Goal: Task Accomplishment & Management: Manage account settings

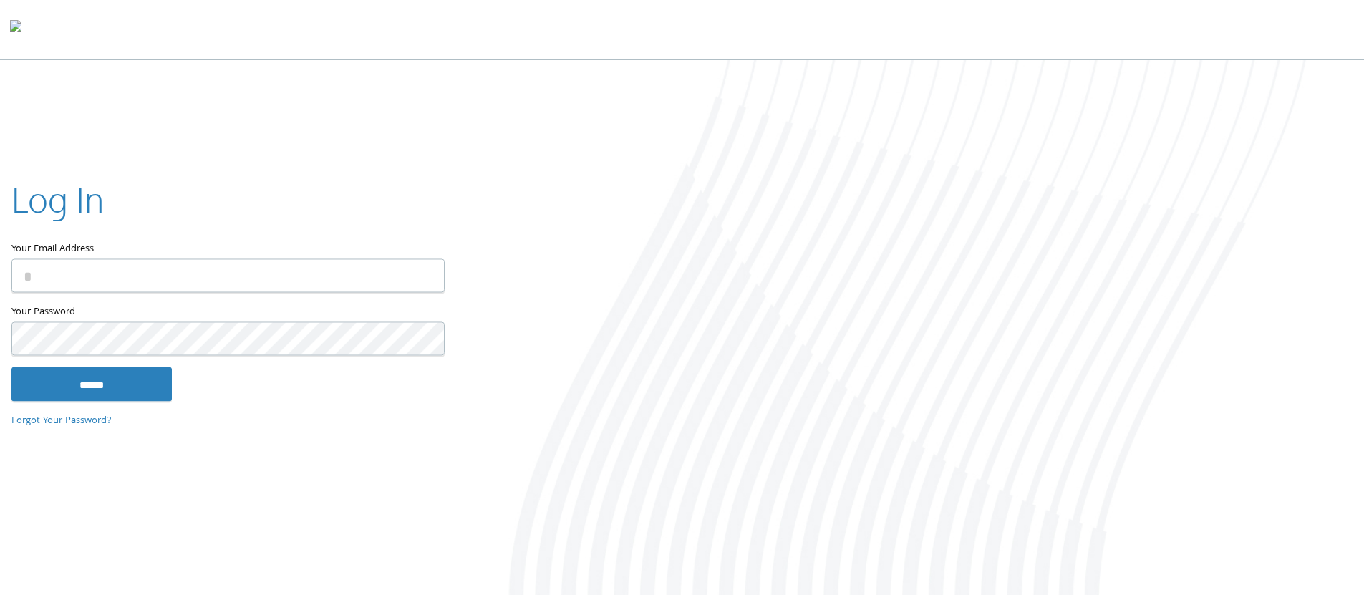
type input "**********"
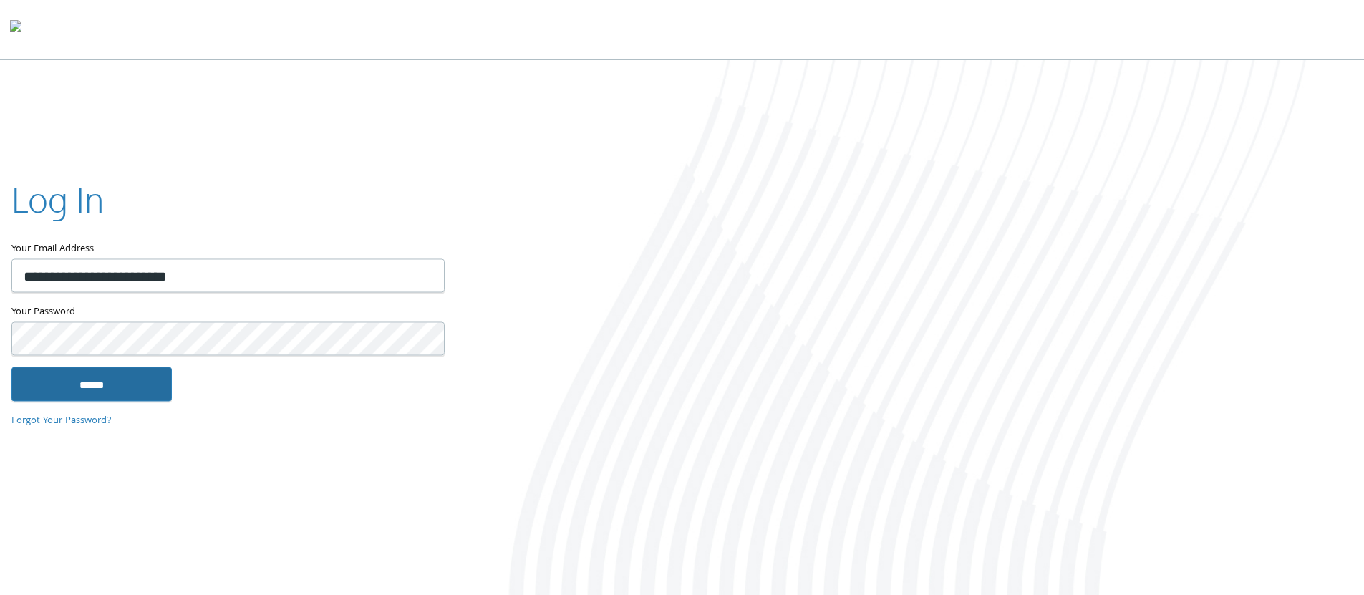
click at [145, 383] on input "******" at bounding box center [91, 384] width 160 height 34
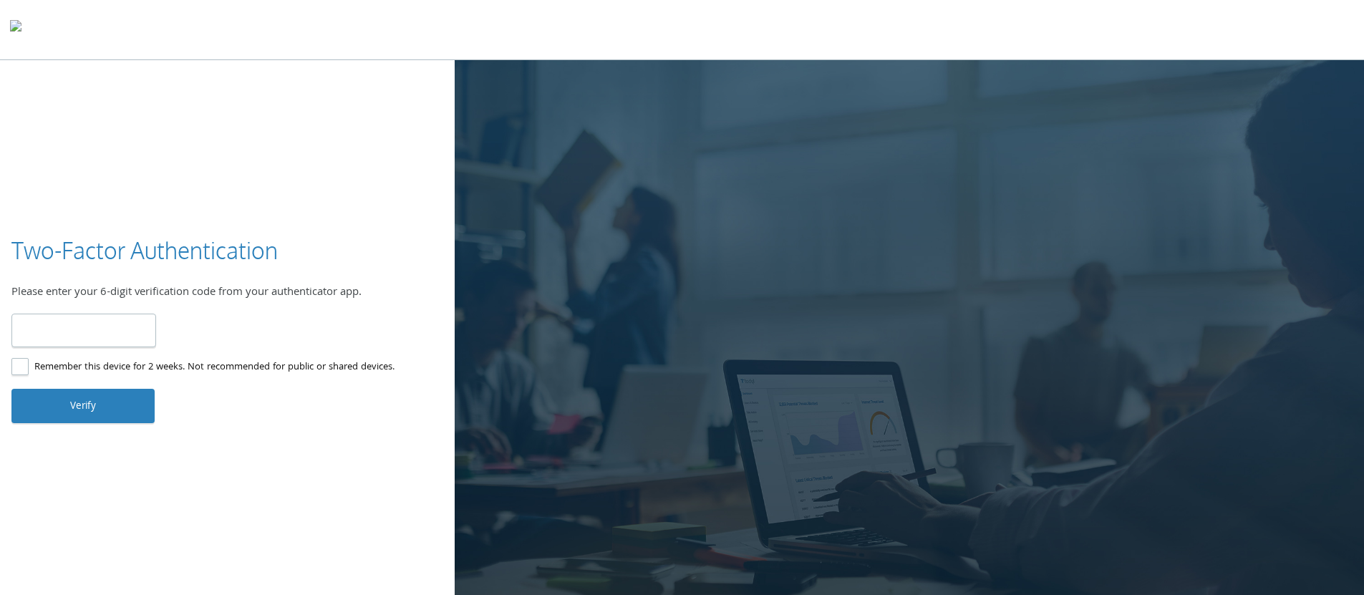
paste input "******"
type input "******"
